Goal: Use online tool/utility: Utilize a website feature to perform a specific function

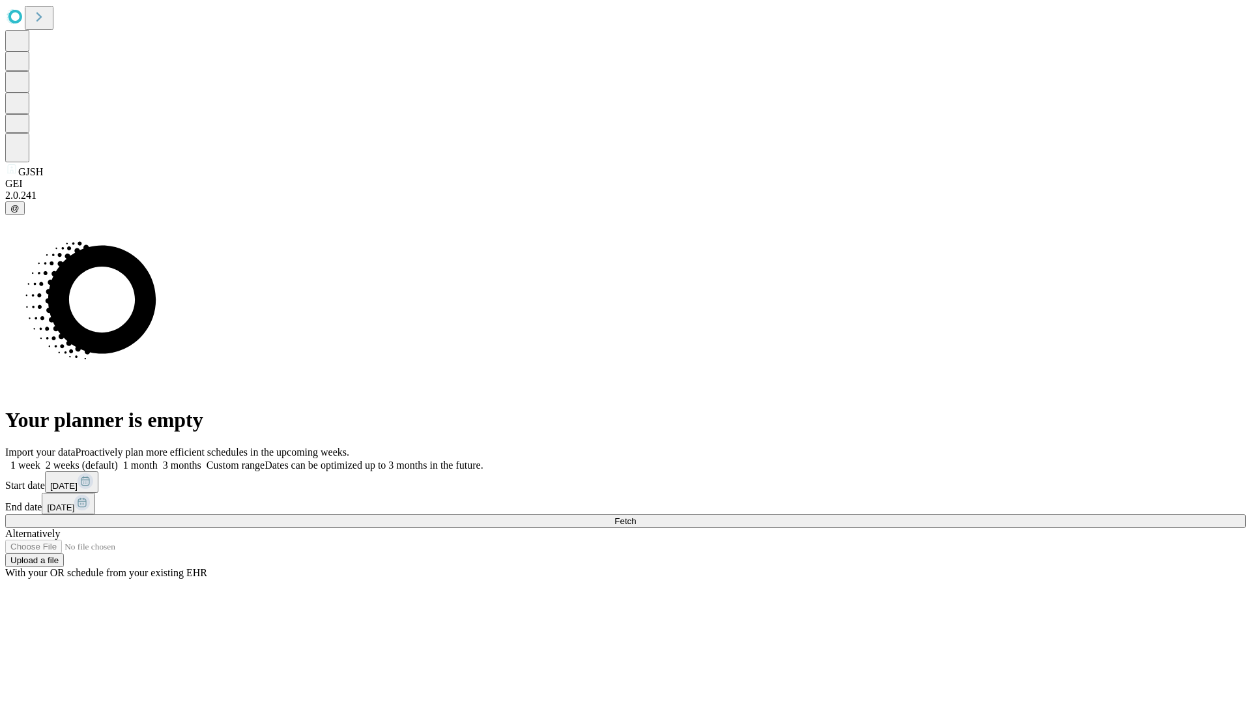
click at [636, 516] on span "Fetch" at bounding box center [624, 521] width 21 height 10
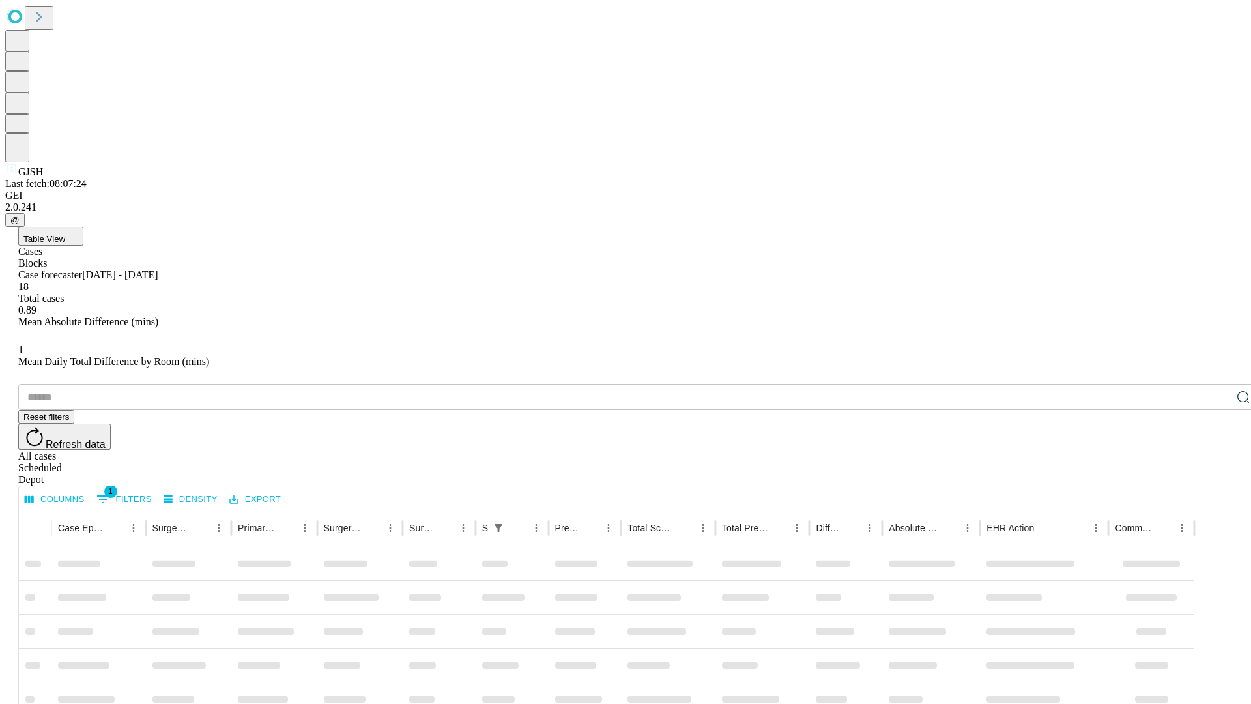
click at [65, 234] on span "Table View" at bounding box center [44, 239] width 42 height 10
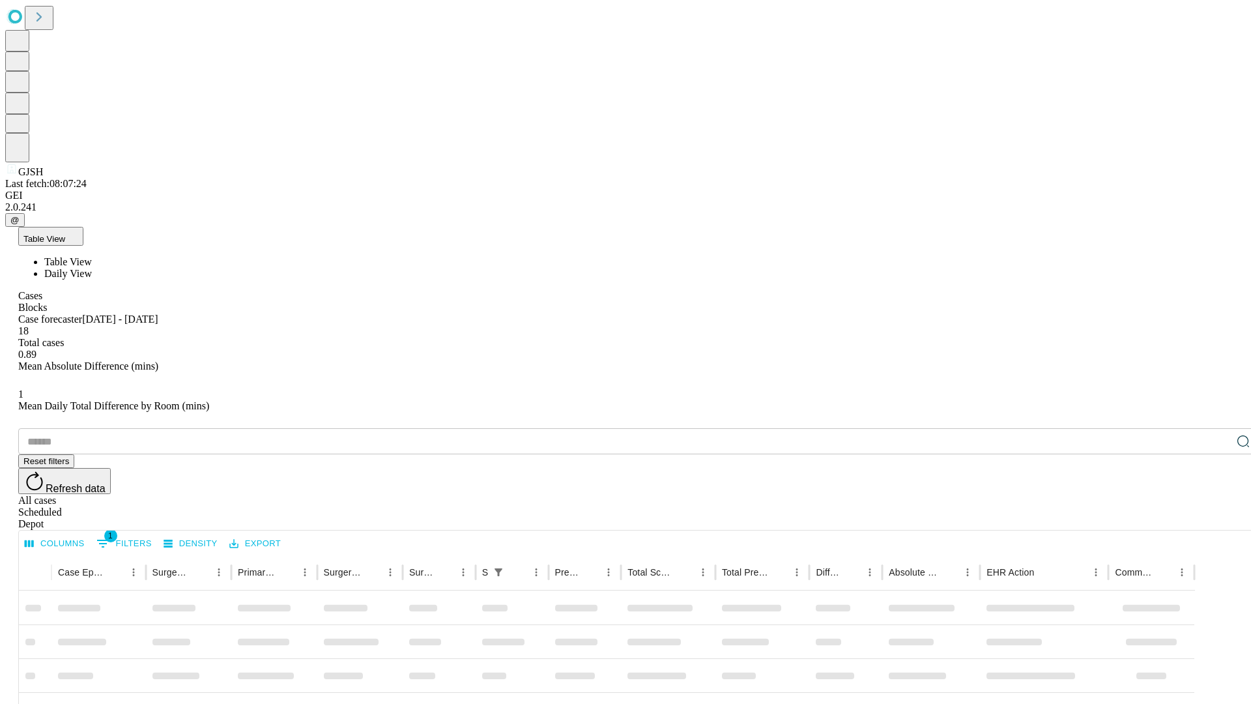
click at [92, 268] on span "Daily View" at bounding box center [68, 273] width 48 height 11
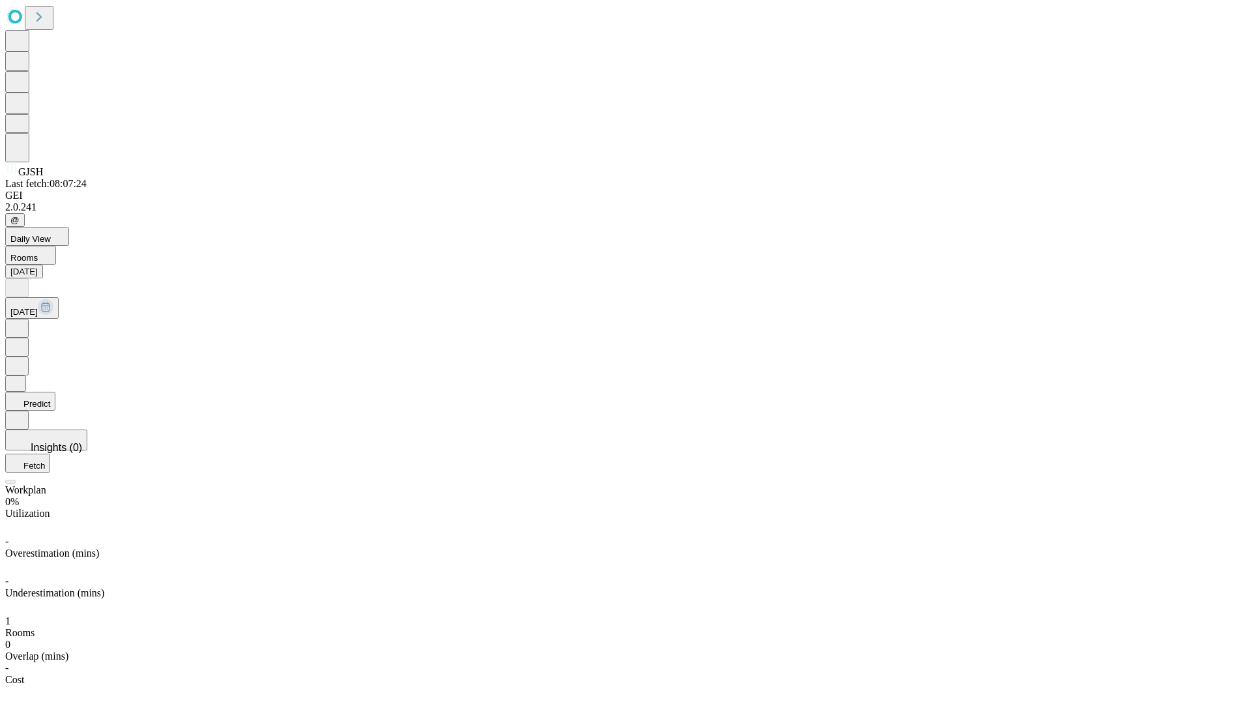
click at [55, 392] on button "Predict" at bounding box center [30, 401] width 50 height 19
